Goal: Task Accomplishment & Management: Use online tool/utility

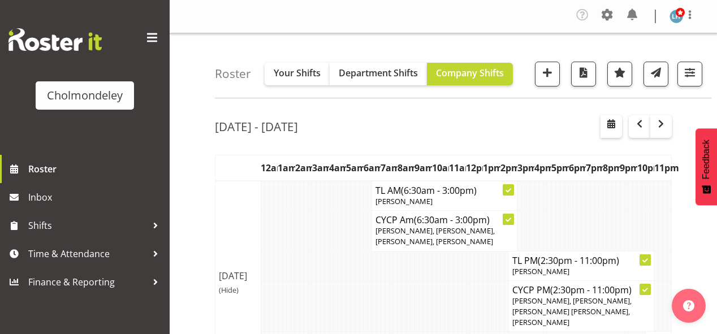
scroll to position [776, 0]
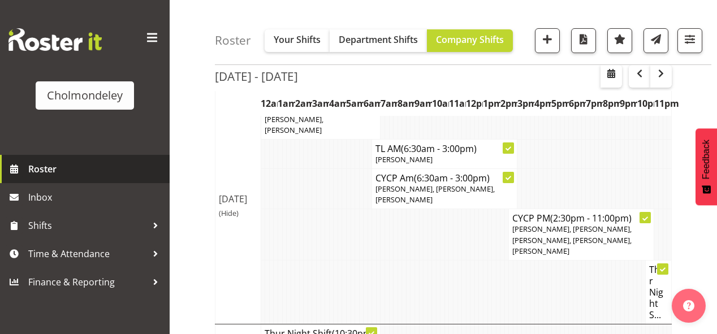
click at [71, 164] on span "Roster" at bounding box center [96, 168] width 136 height 17
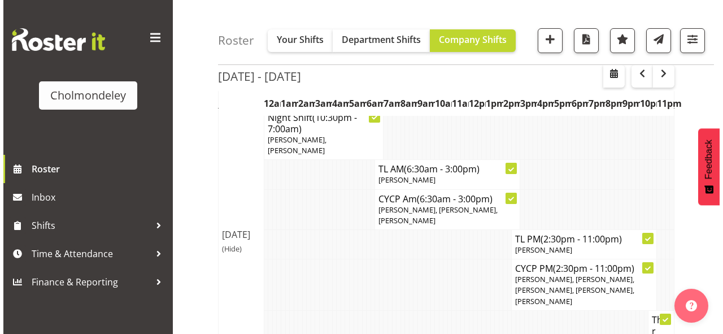
scroll to position [226, 0]
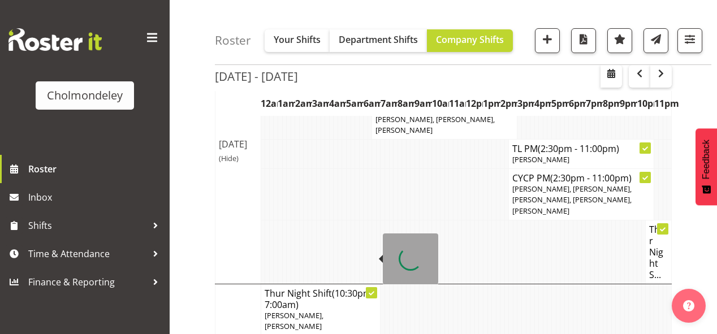
click at [319, 288] on h4 "Thur Night Shift (10:30pm - 7:00am)" at bounding box center [320, 299] width 112 height 23
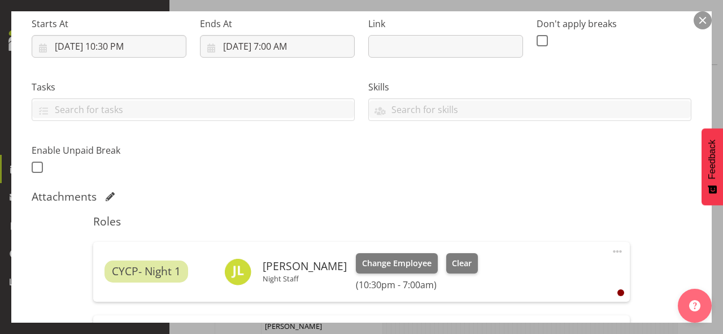
scroll to position [271, 0]
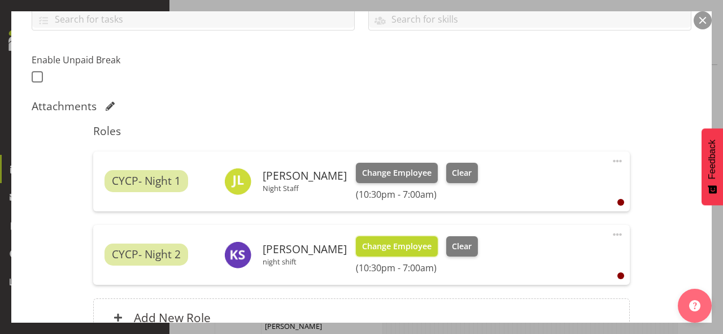
click at [407, 250] on span "Change Employee" at bounding box center [397, 246] width 70 height 12
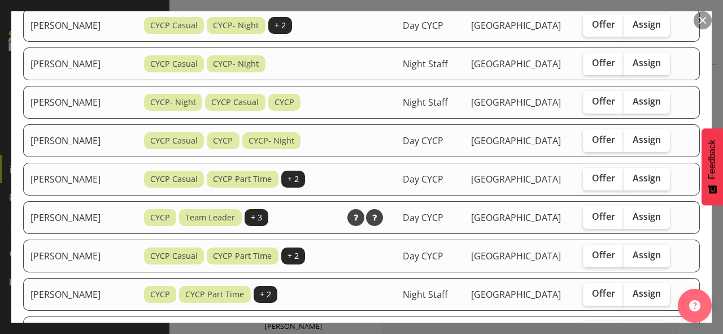
scroll to position [316, 0]
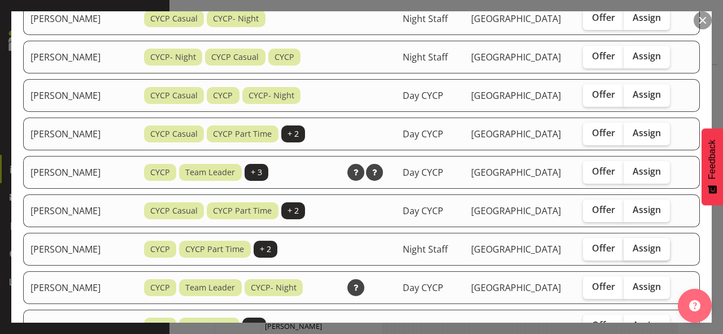
click at [652, 242] on span "Assign" at bounding box center [647, 247] width 28 height 11
click at [631, 245] on input "Assign" at bounding box center [627, 248] width 7 height 7
checkbox input "true"
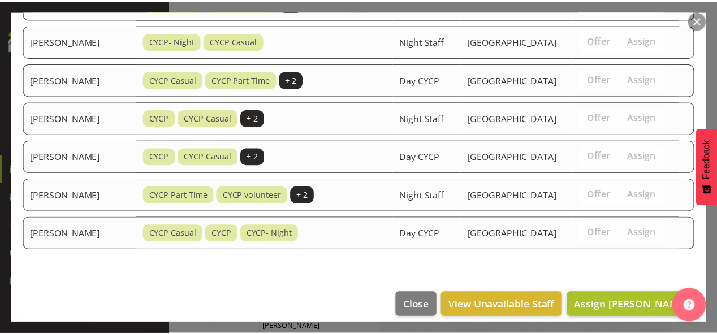
scroll to position [679, 0]
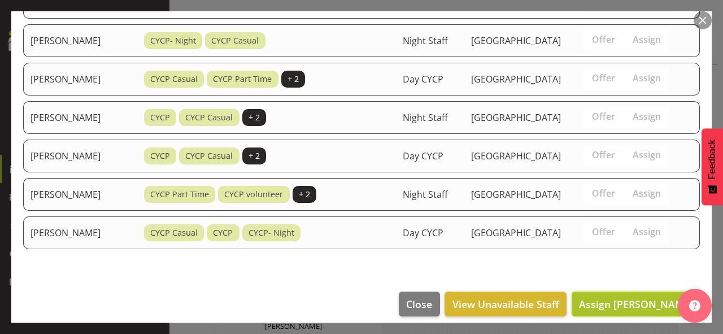
click at [642, 297] on span "Assign Jess Marychurch" at bounding box center [636, 304] width 114 height 14
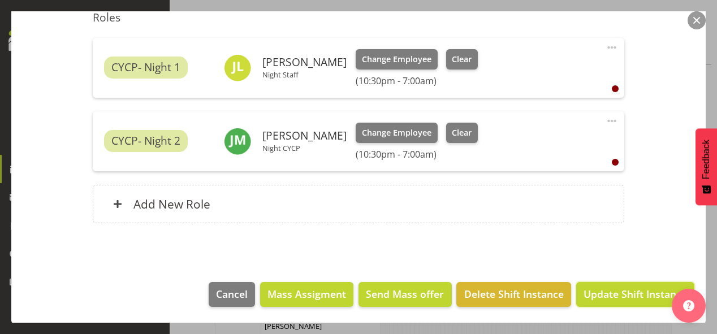
click at [642, 292] on span "Update Shift Instance" at bounding box center [634, 293] width 103 height 15
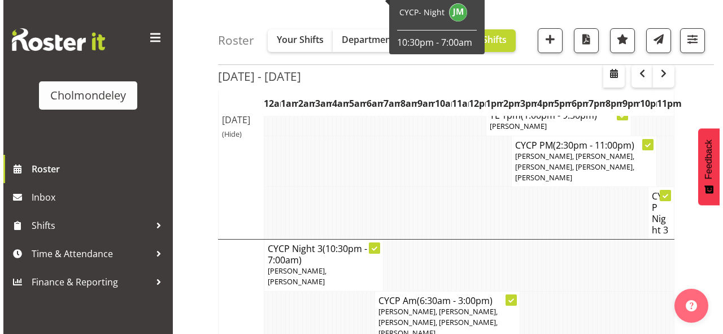
scroll to position [541, 0]
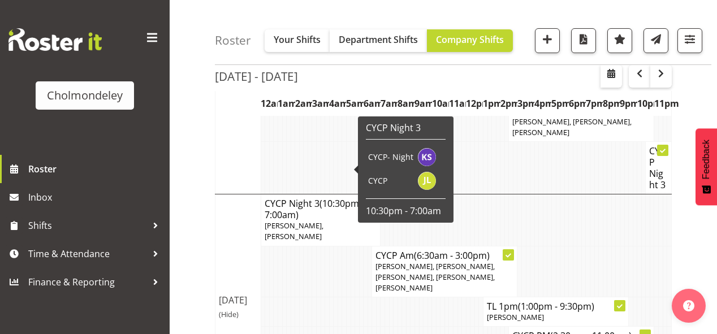
click at [316, 220] on span "Jay Lowe, Karlene Spencer" at bounding box center [293, 230] width 59 height 21
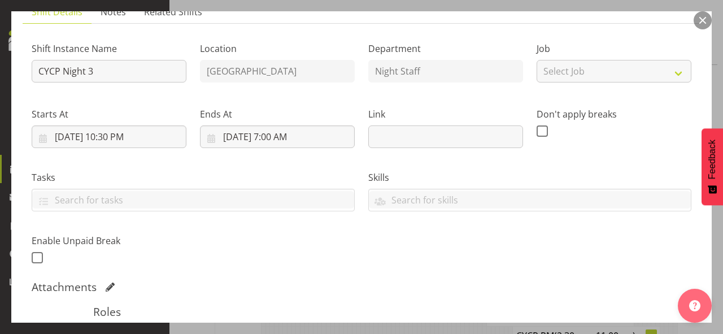
scroll to position [181, 0]
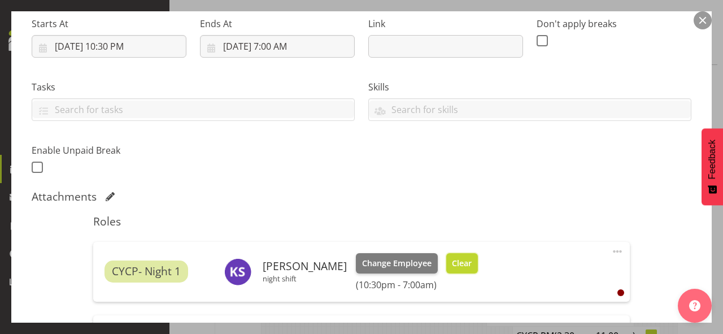
click at [465, 260] on span "Clear" at bounding box center [462, 263] width 20 height 12
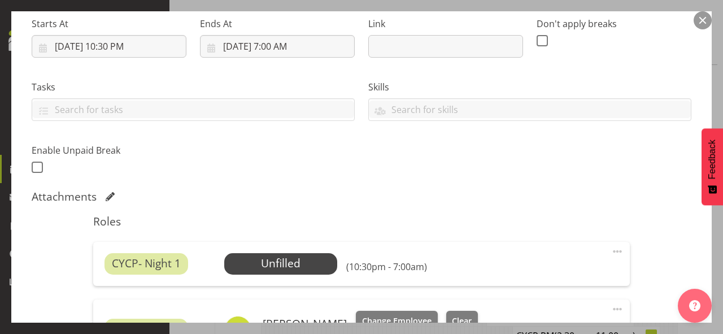
scroll to position [362, 0]
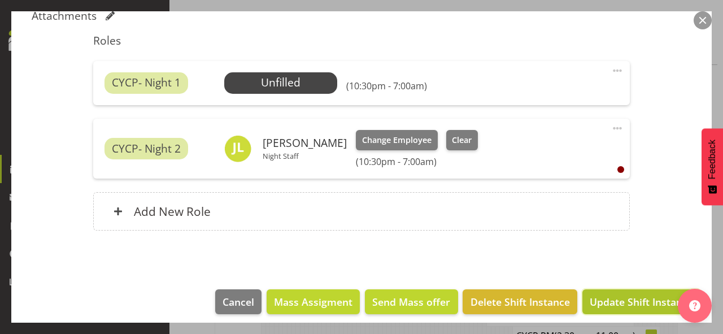
click at [606, 301] on span "Update Shift Instance" at bounding box center [641, 301] width 103 height 15
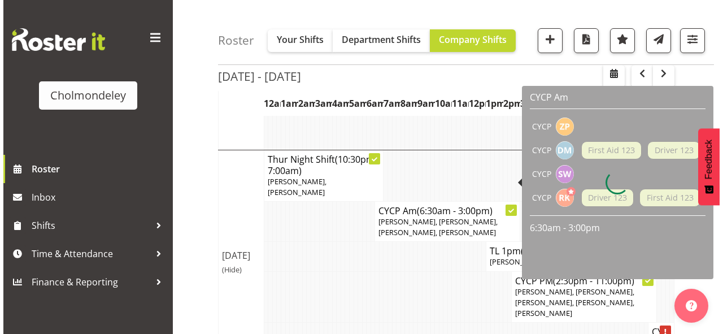
scroll to position [450, 0]
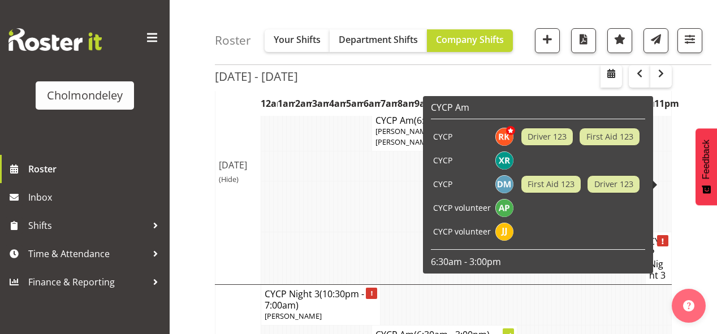
click at [658, 236] on h4 "CYCP Night 3" at bounding box center [658, 258] width 19 height 45
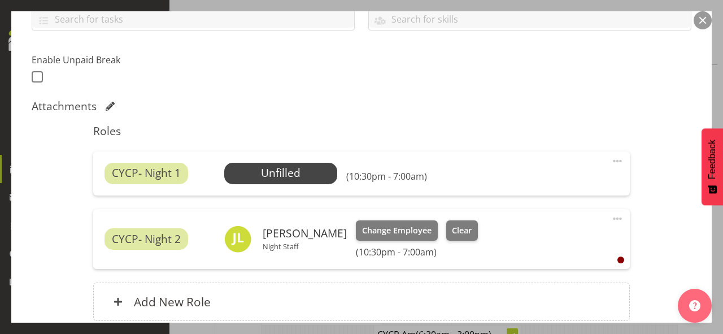
scroll to position [362, 0]
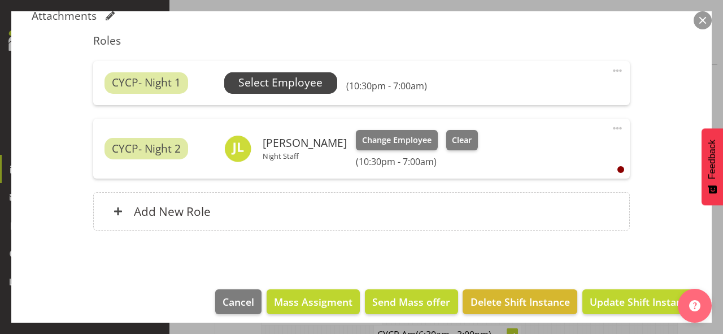
click at [277, 75] on span "Select Employee" at bounding box center [280, 83] width 84 height 16
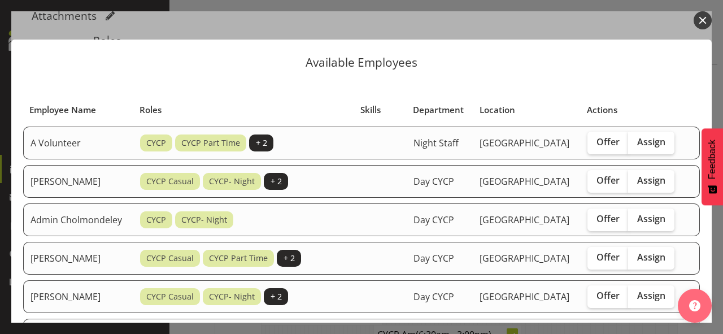
scroll to position [181, 0]
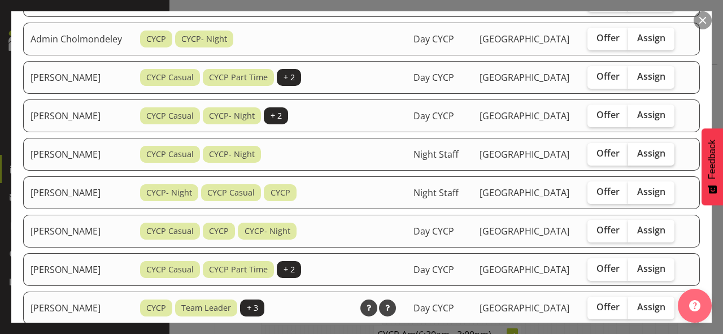
click at [661, 159] on span "Assign" at bounding box center [651, 152] width 28 height 11
click at [636, 157] on input "Assign" at bounding box center [631, 153] width 7 height 7
checkbox input "true"
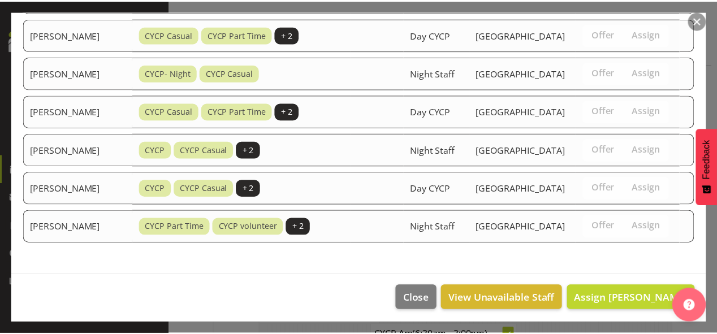
scroll to position [816, 0]
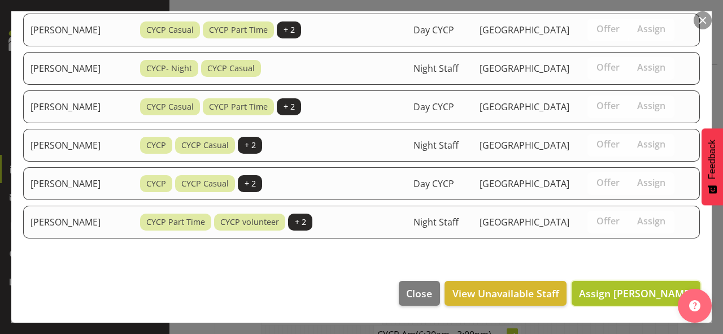
click at [645, 296] on span "Assign Andrea McMurray" at bounding box center [636, 293] width 114 height 14
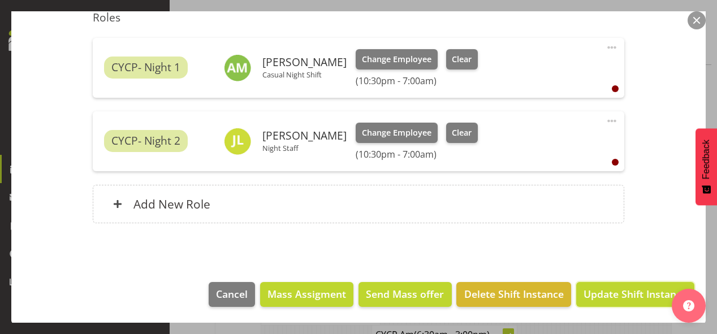
click at [644, 295] on span "Update Shift Instance" at bounding box center [634, 293] width 103 height 15
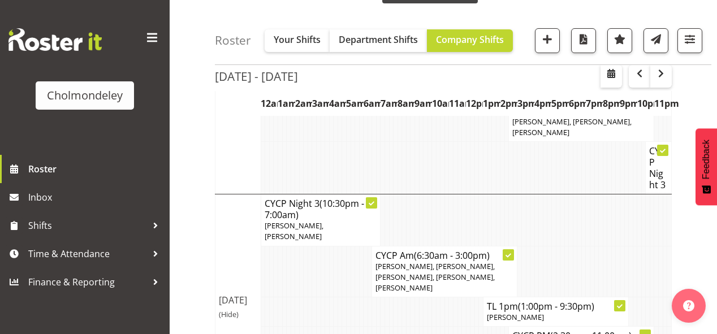
scroll to position [637, 0]
